Goal: Task Accomplishment & Management: Complete application form

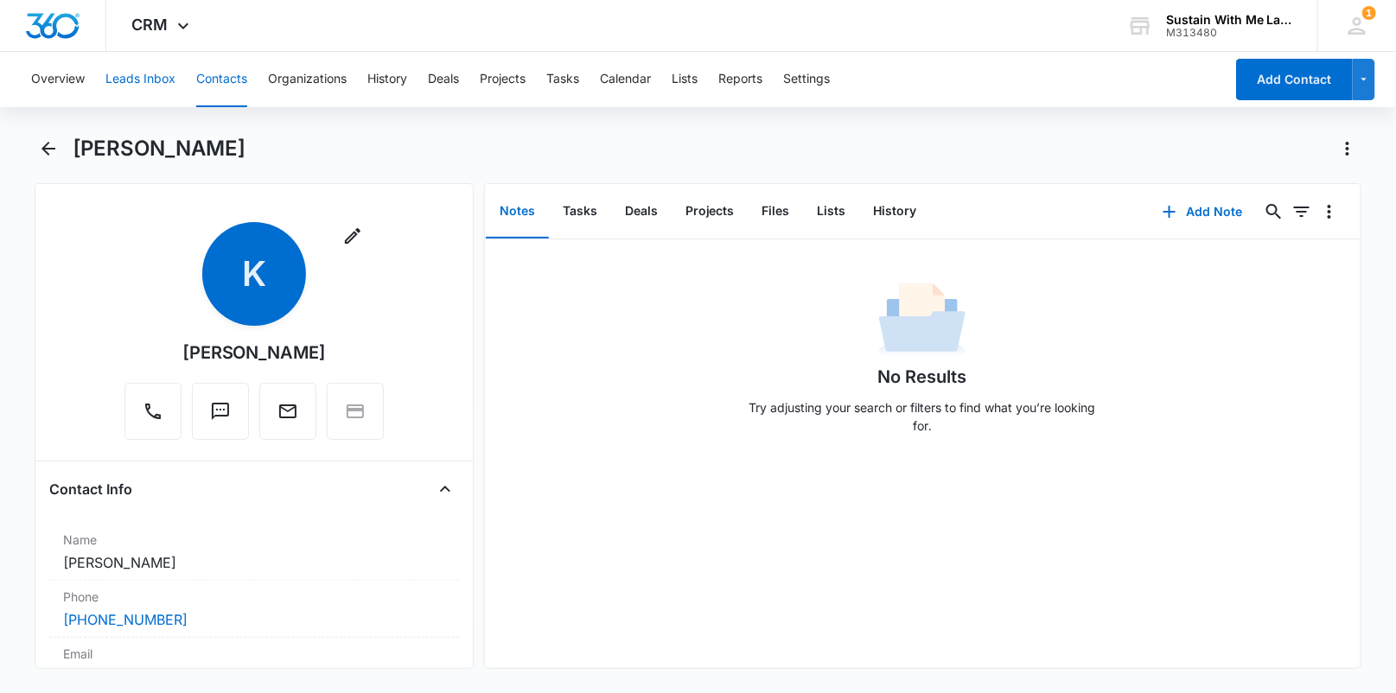
click at [166, 79] on button "Leads Inbox" at bounding box center [140, 79] width 70 height 55
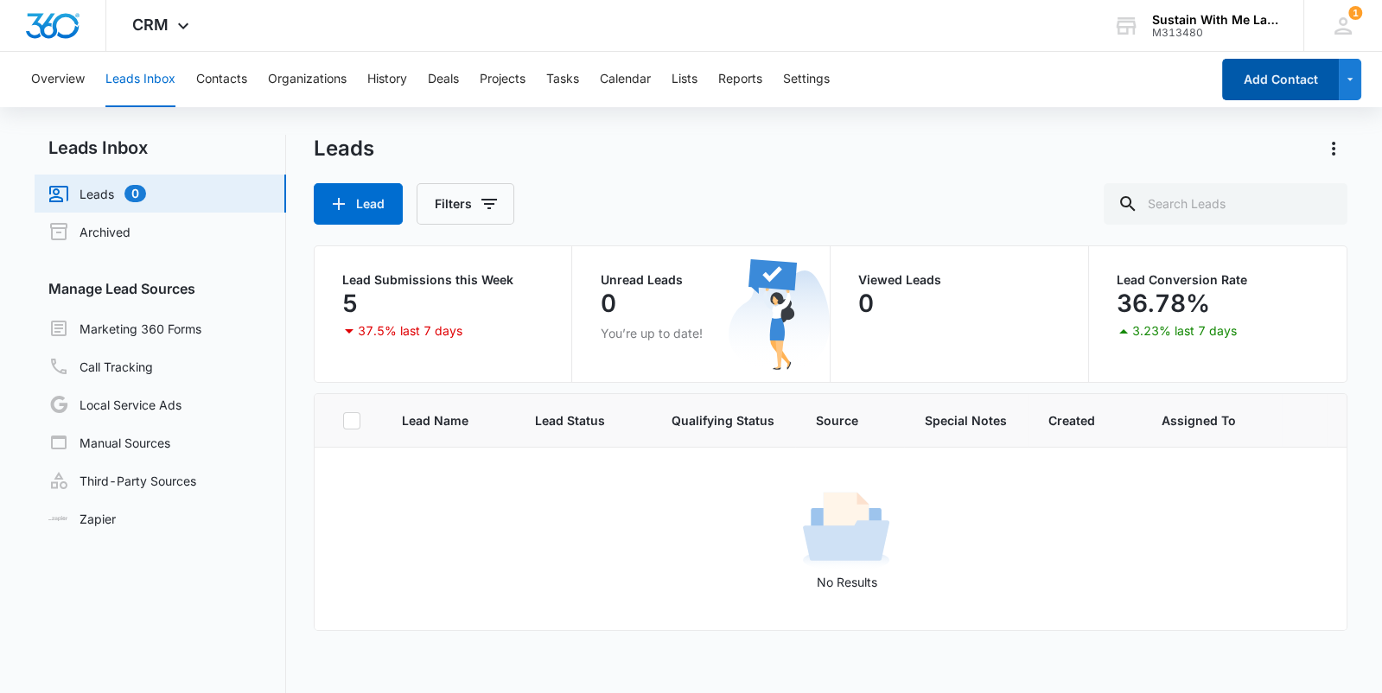
click at [1275, 99] on button "Add Contact" at bounding box center [1280, 79] width 117 height 41
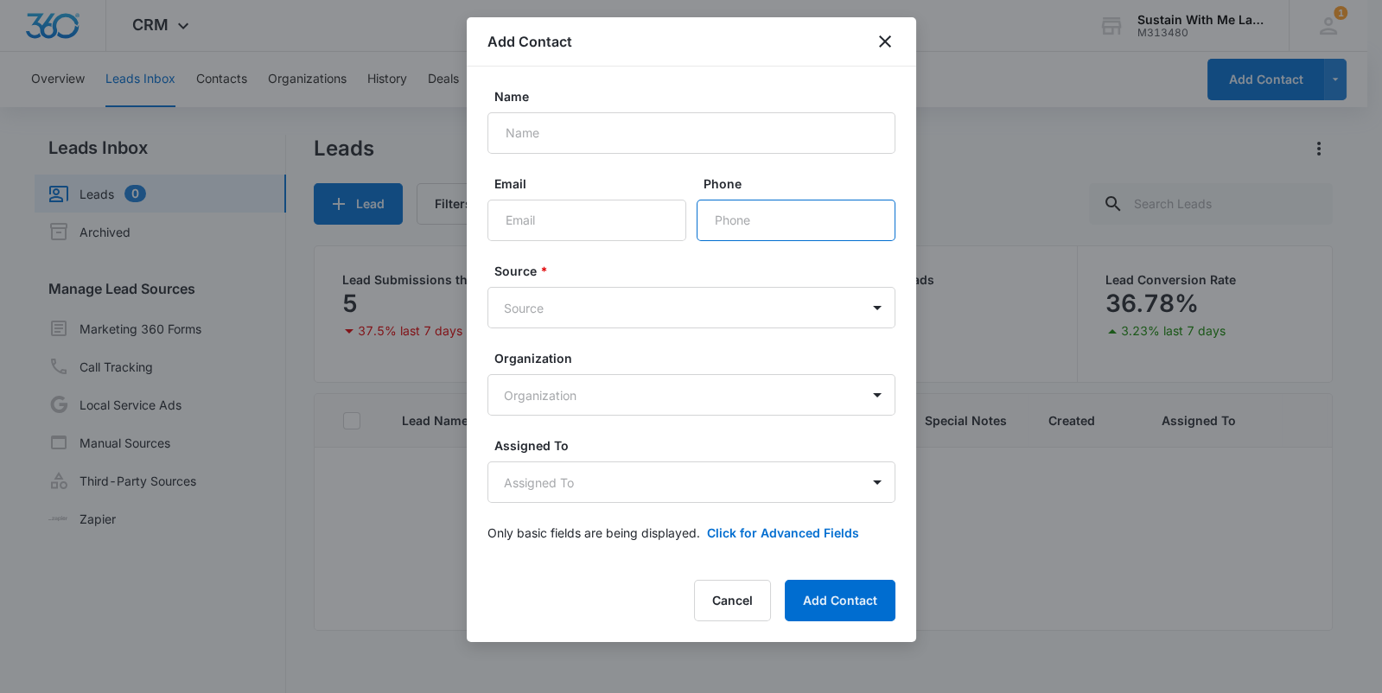
click at [726, 233] on input "Phone" at bounding box center [796, 220] width 199 height 41
paste input "[PHONE_NUMBER]"
type input "[PHONE_NUMBER]"
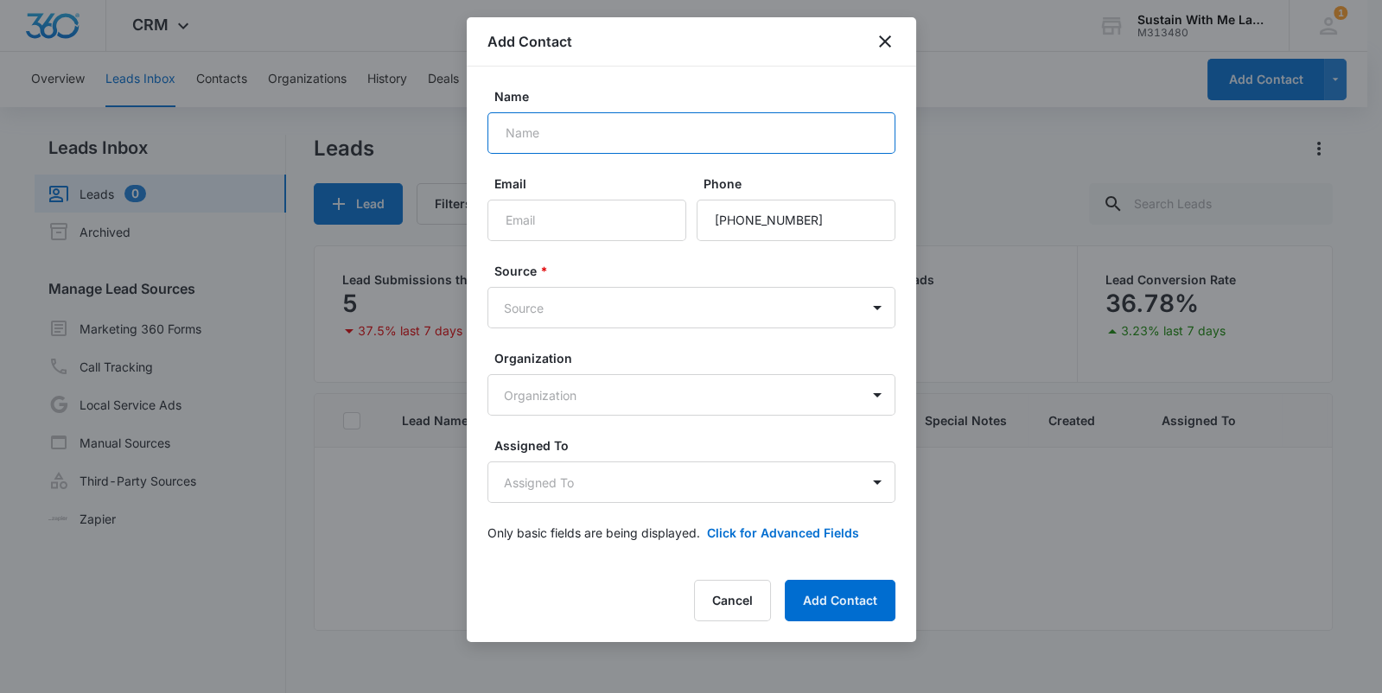
click at [584, 137] on input "Name" at bounding box center [692, 132] width 408 height 41
paste input "[PERSON_NAME]"
type input "[PERSON_NAME]"
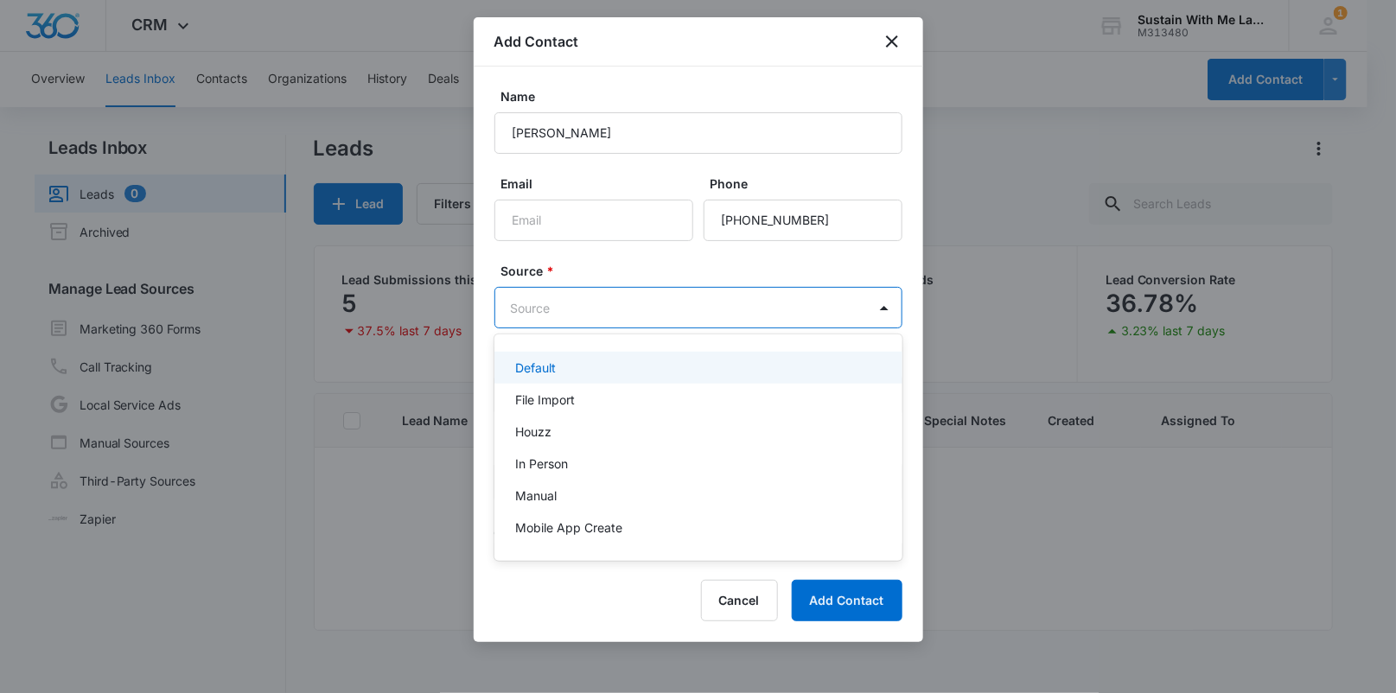
click at [576, 312] on body "CRM Apps Reputation Websites Forms CRM Email Social Shop Payments POS Content A…" at bounding box center [698, 346] width 1396 height 693
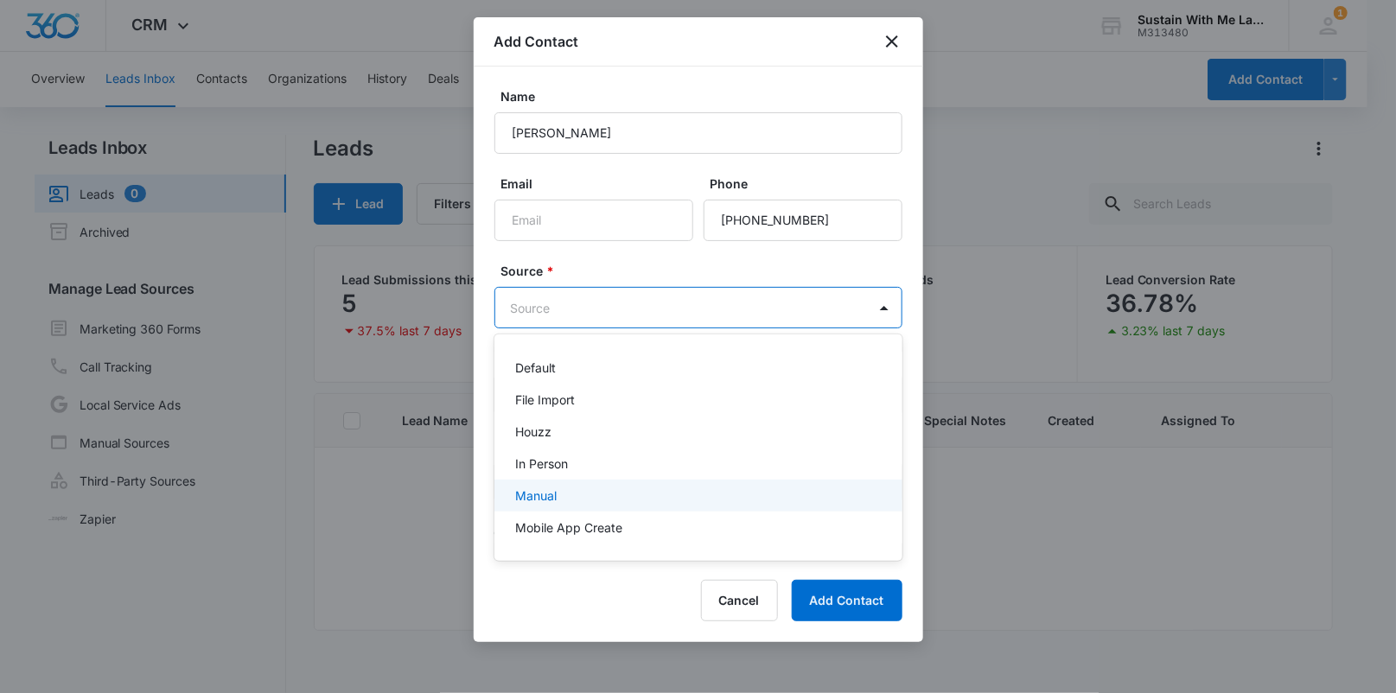
click at [562, 500] on div "Manual" at bounding box center [696, 496] width 363 height 18
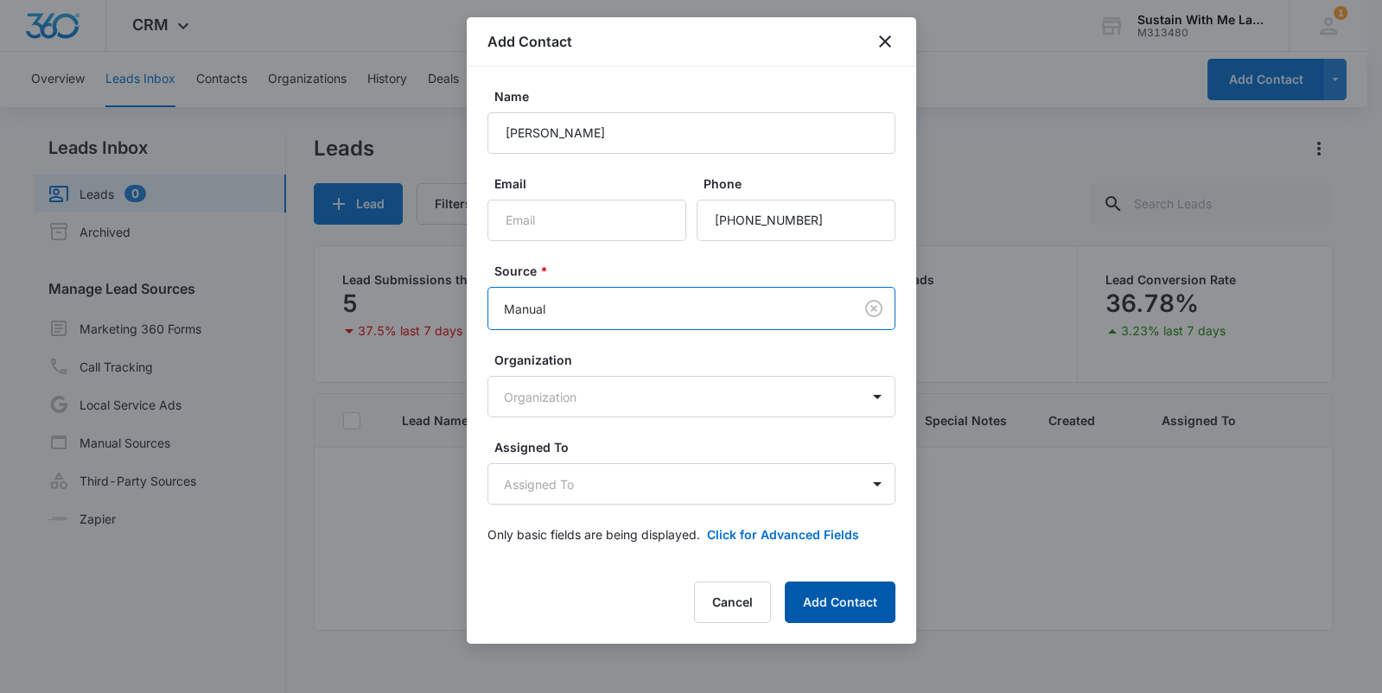
click at [819, 598] on button "Add Contact" at bounding box center [840, 602] width 111 height 41
